Goal: Task Accomplishment & Management: Use online tool/utility

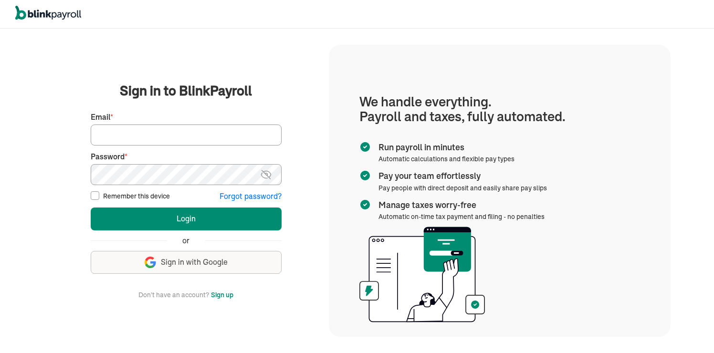
click at [97, 199] on input "Remember this device" at bounding box center [95, 195] width 9 height 9
checkbox input "true"
click at [125, 137] on input "Email *" at bounding box center [186, 135] width 191 height 21
type input "INQUIRIES@HTWCLEANING.COM"
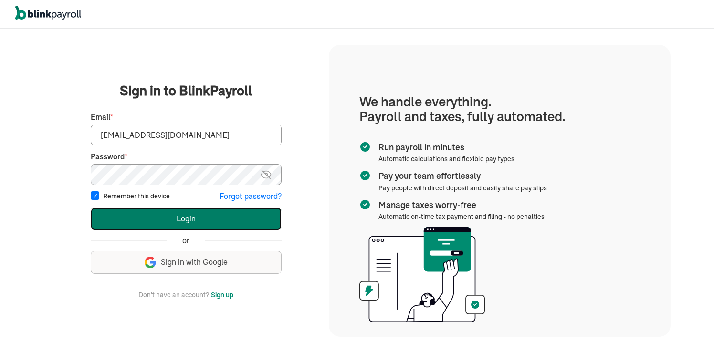
click at [180, 225] on button "Login" at bounding box center [186, 219] width 191 height 23
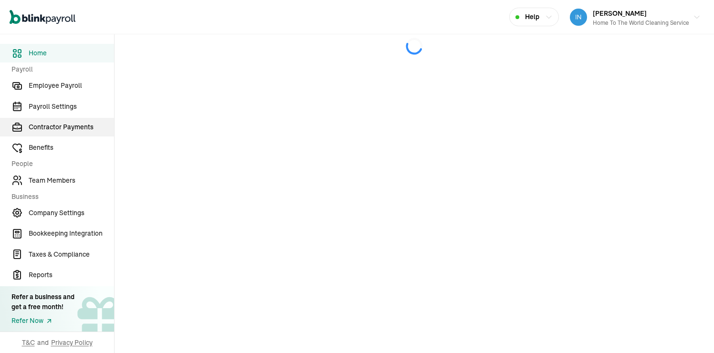
click at [73, 133] on link "Contractor Payments" at bounding box center [57, 127] width 114 height 19
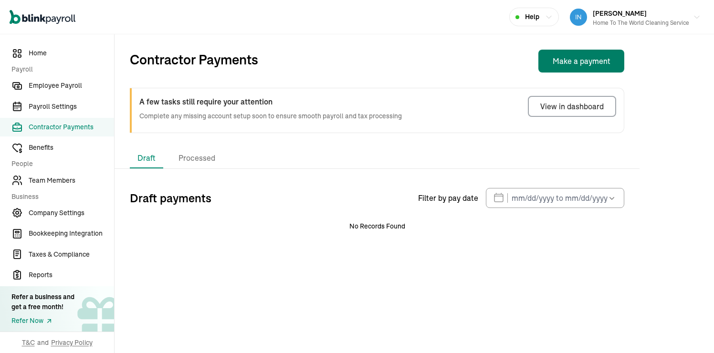
click at [576, 63] on button "Make a payment" at bounding box center [582, 61] width 86 height 23
select select "direct_deposit"
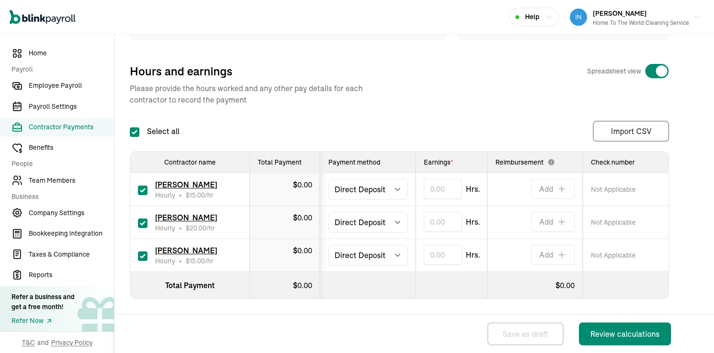
scroll to position [138, 0]
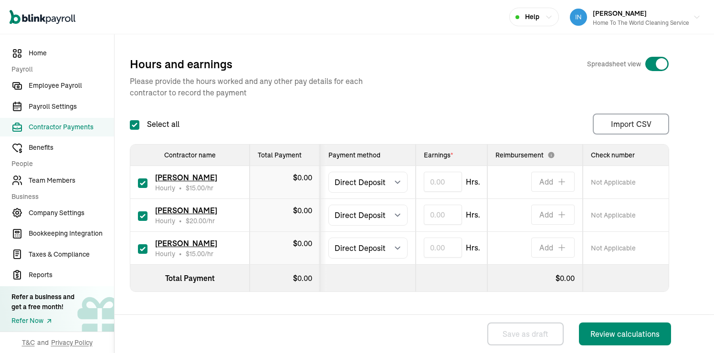
click at [139, 180] on input "checkbox" at bounding box center [143, 184] width 10 height 10
checkbox input "false"
type input "0.00"
click at [143, 251] on input "checkbox" at bounding box center [143, 249] width 10 height 10
checkbox input "false"
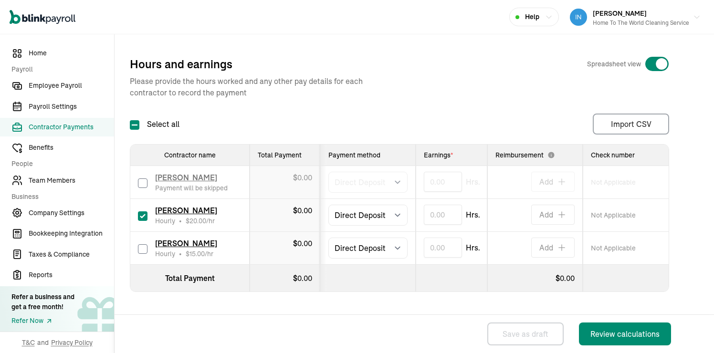
type input "0.00"
click at [431, 209] on input "text" at bounding box center [443, 215] width 38 height 20
click at [442, 222] on input "text" at bounding box center [443, 215] width 38 height 20
type input "3.83"
click at [492, 305] on div "Pay date * [DATE] Mon Tue Wed Thu Fri Sat Sun 28 29 30 31 1 2 3 4 5 6 7 8 9 10 …" at bounding box center [414, 152] width 569 height 372
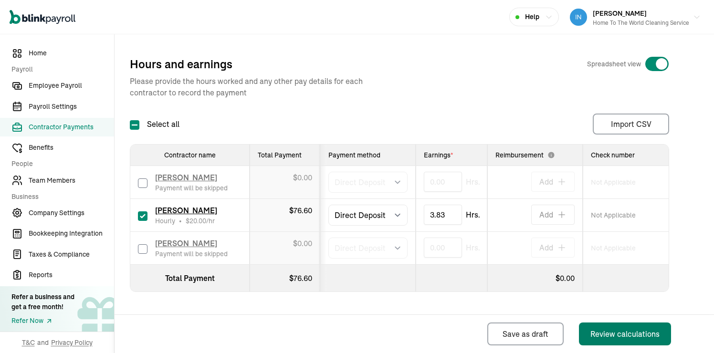
click at [620, 336] on div "Review calculations" at bounding box center [625, 333] width 69 height 11
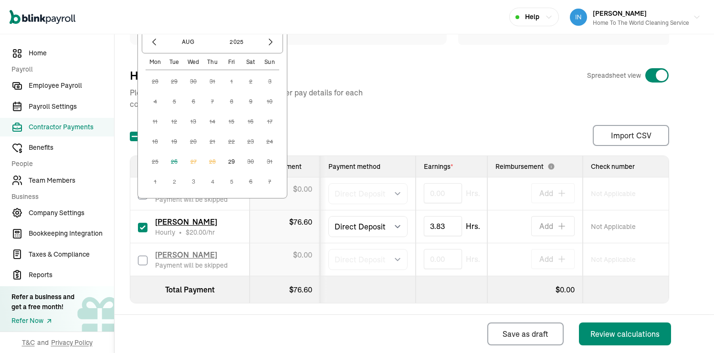
click at [234, 163] on button "29" at bounding box center [231, 161] width 19 height 19
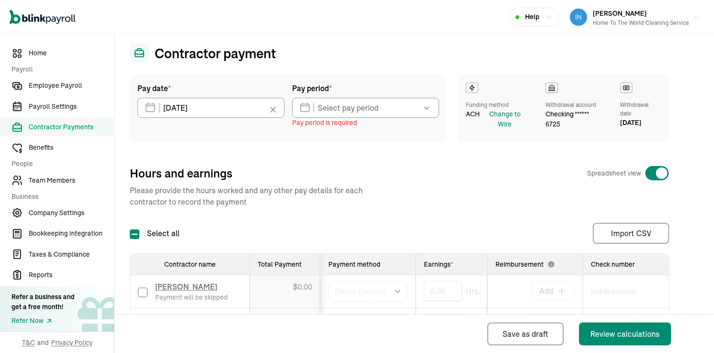
scroll to position [15, 0]
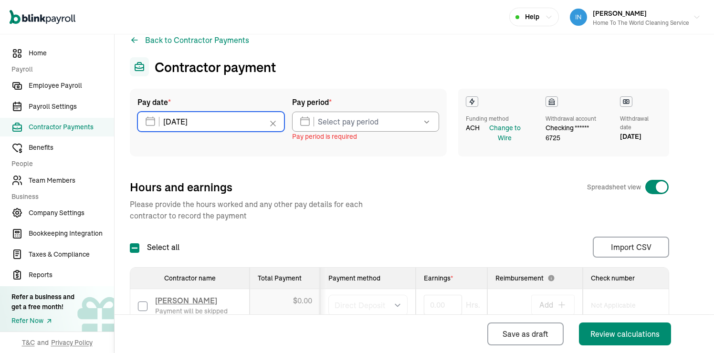
click at [239, 122] on input "[DATE]" at bounding box center [210, 122] width 147 height 20
click at [328, 177] on div "Pay date * [DATE] [DATE] Mon Tue Wed Thu Fri Sat Sun 28 29 30 31 1 2 3 4 5 6 7 …" at bounding box center [414, 256] width 569 height 334
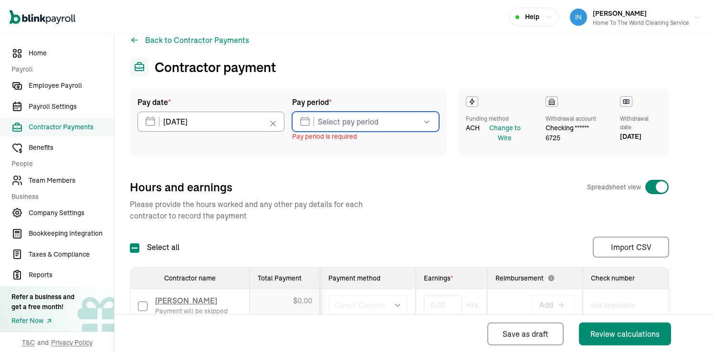
click at [359, 125] on input "text" at bounding box center [365, 122] width 147 height 20
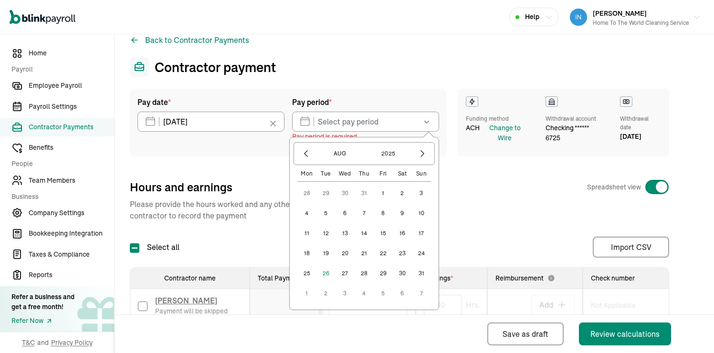
click at [423, 236] on button "17" at bounding box center [421, 233] width 19 height 19
click at [403, 253] on button "23" at bounding box center [402, 253] width 19 height 19
type input "[DATE] ~ [DATE]"
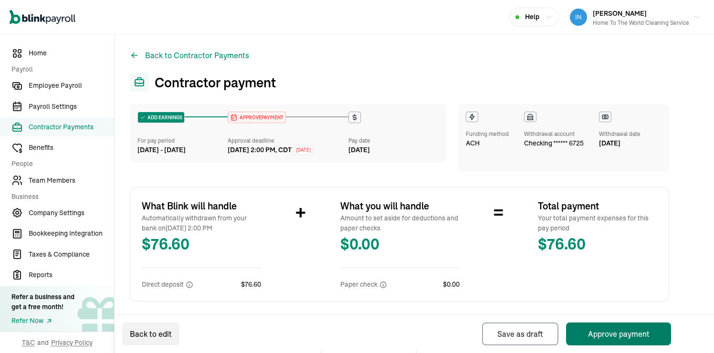
click at [613, 331] on button "Approve payment" at bounding box center [618, 334] width 105 height 23
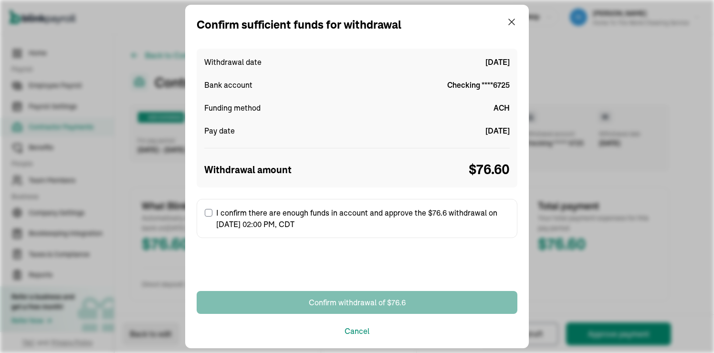
click at [212, 213] on input "I confirm there are enough funds in account and approve the $76.6 withdrawal on…" at bounding box center [209, 213] width 8 height 8
checkbox input "true"
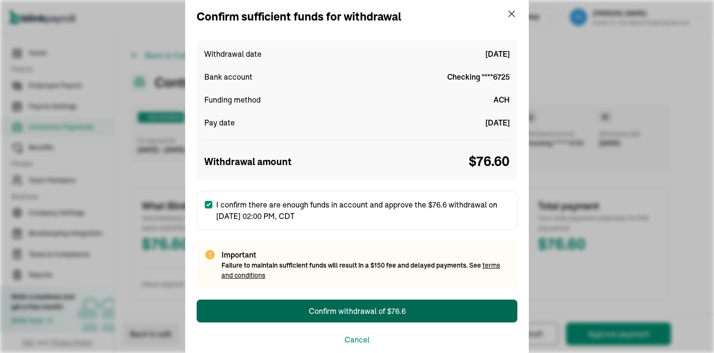
click at [274, 306] on button "Confirm withdrawal of $76.6" at bounding box center [357, 311] width 321 height 23
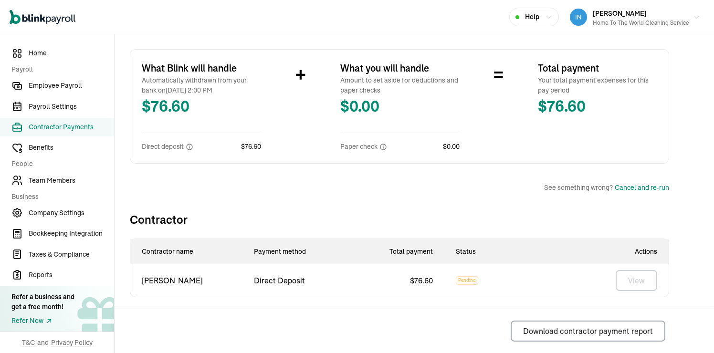
scroll to position [173, 0]
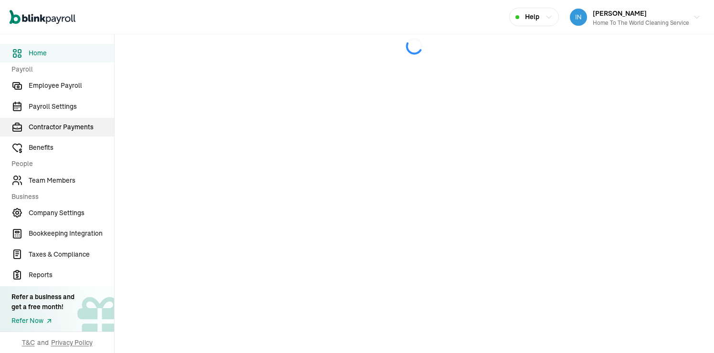
click at [73, 133] on link "Contractor Payments" at bounding box center [57, 127] width 114 height 19
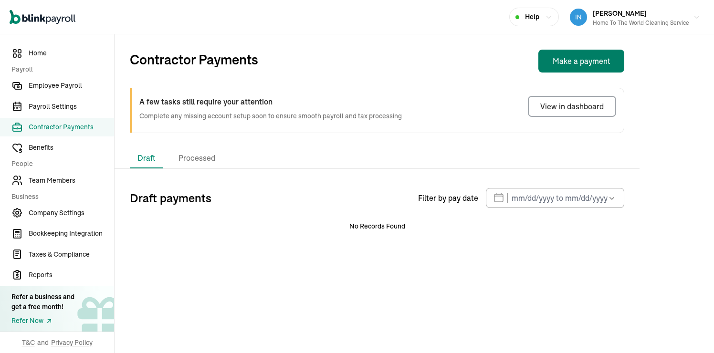
click at [576, 63] on button "Make a payment" at bounding box center [582, 61] width 86 height 23
select select "direct_deposit"
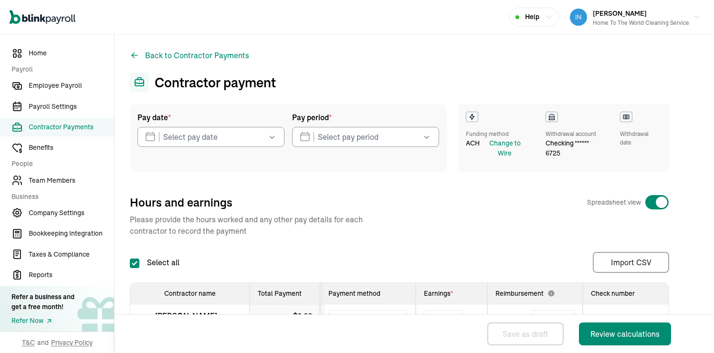
checkbox input "true"
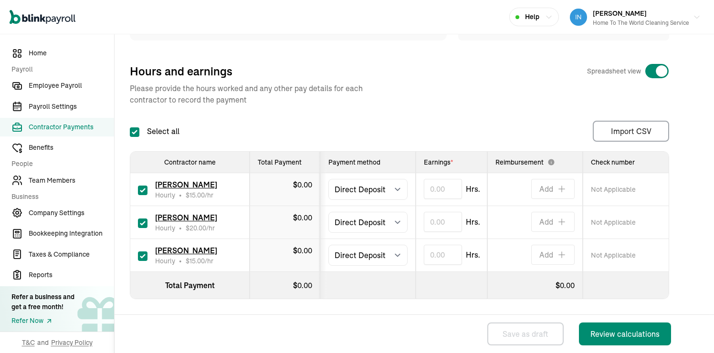
scroll to position [138, 0]
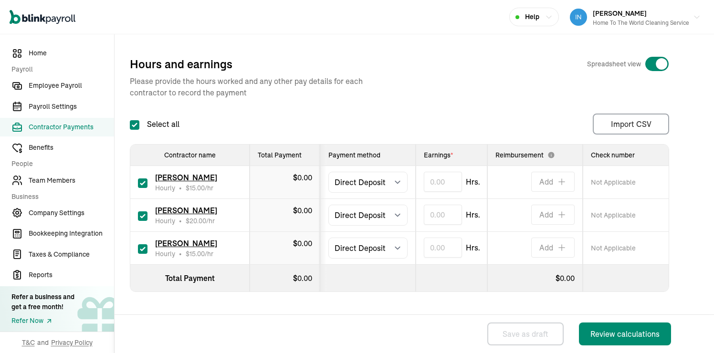
click at [139, 180] on input "checkbox" at bounding box center [143, 184] width 10 height 10
checkbox input "false"
type input "0.00"
click at [143, 251] on input "checkbox" at bounding box center [143, 249] width 10 height 10
checkbox input "false"
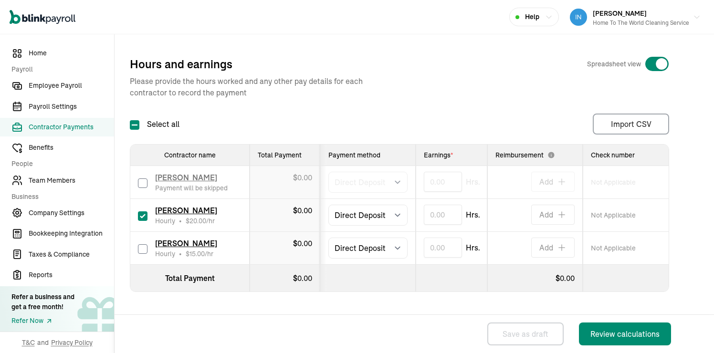
type input "0.00"
click at [431, 209] on input "text" at bounding box center [443, 215] width 38 height 20
click at [442, 222] on input "text" at bounding box center [443, 215] width 38 height 20
type input "3.83"
click at [492, 305] on div "Pay date * [DATE] Mon Tue Wed Thu Fri Sat Sun 28 29 30 31 1 2 3 4 5 6 7 8 9 10 …" at bounding box center [414, 152] width 569 height 372
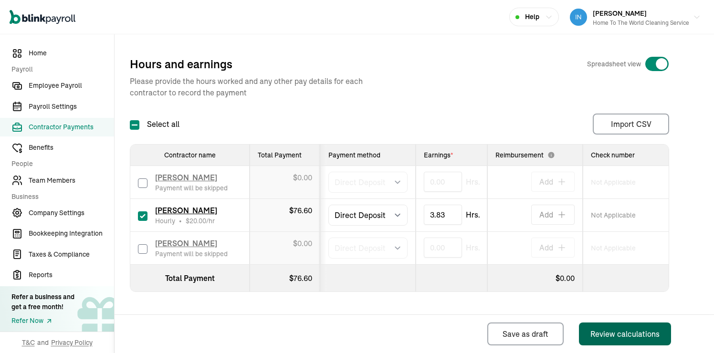
click at [620, 336] on div "Review calculations" at bounding box center [625, 333] width 69 height 11
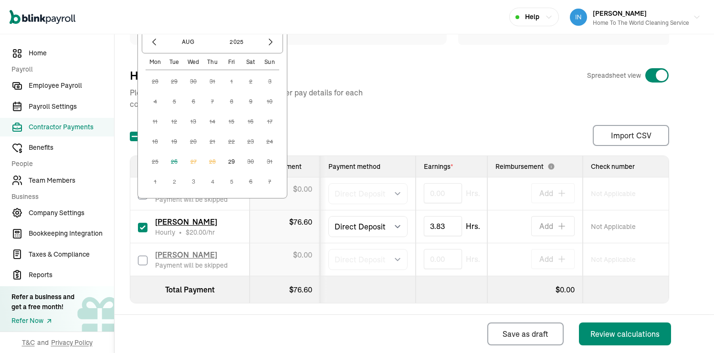
click at [234, 163] on button "29" at bounding box center [231, 161] width 19 height 19
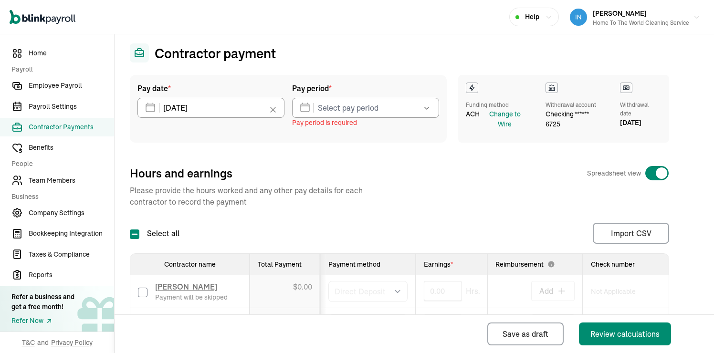
scroll to position [15, 0]
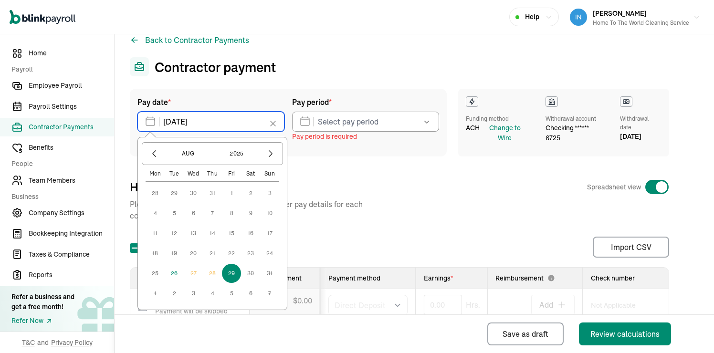
click at [239, 122] on input "[DATE]" at bounding box center [210, 122] width 147 height 20
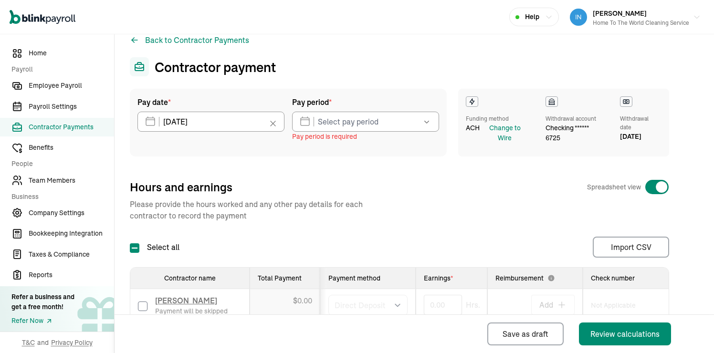
click at [328, 177] on div "Pay date * [DATE] [DATE] Mon Tue Wed Thu Fri Sat Sun 28 29 30 31 1 2 3 4 5 6 7 …" at bounding box center [414, 256] width 569 height 334
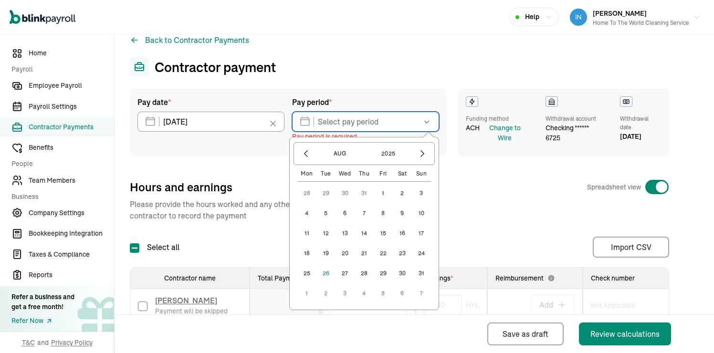
click at [359, 125] on input "text" at bounding box center [365, 122] width 147 height 20
click at [423, 236] on button "17" at bounding box center [421, 233] width 19 height 19
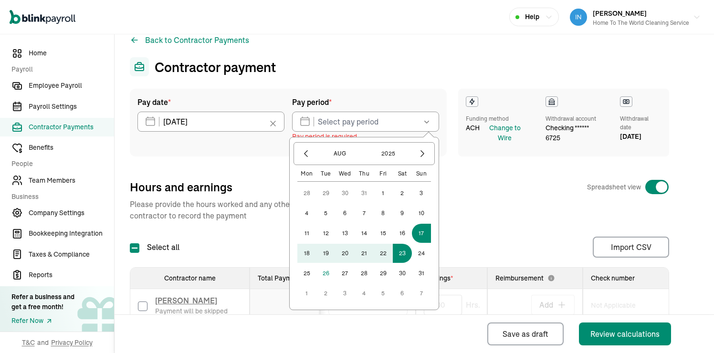
click at [403, 253] on button "23" at bounding box center [402, 253] width 19 height 19
type input "[DATE] ~ [DATE]"
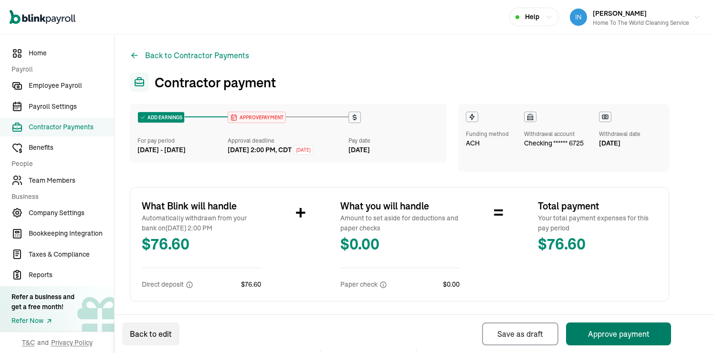
click at [613, 331] on button "Approve payment" at bounding box center [618, 334] width 105 height 23
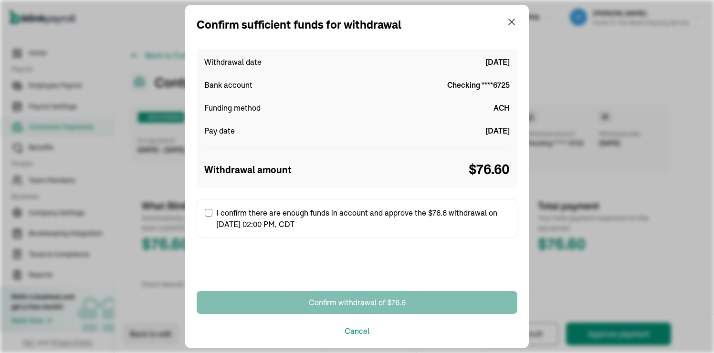
click at [212, 213] on input "I confirm there are enough funds in account and approve the $76.6 withdrawal on…" at bounding box center [209, 213] width 8 height 8
checkbox input "true"
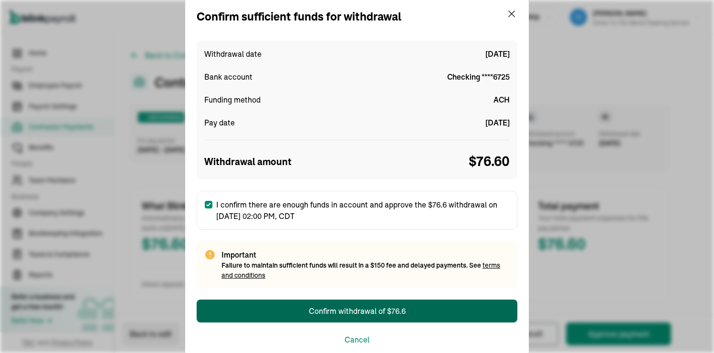
click at [274, 306] on button "Confirm withdrawal of $76.6" at bounding box center [357, 311] width 321 height 23
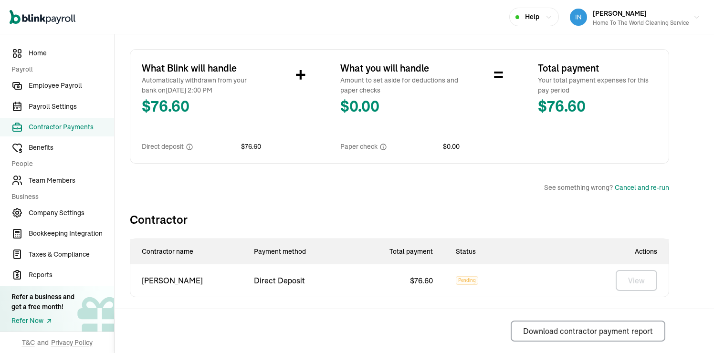
scroll to position [173, 0]
